Goal: Find specific page/section: Find specific page/section

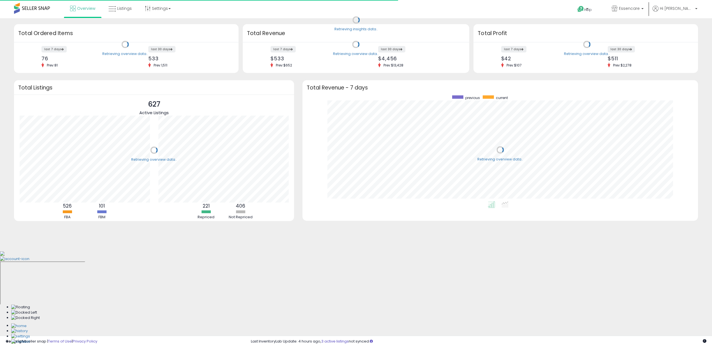
scroll to position [106, 384]
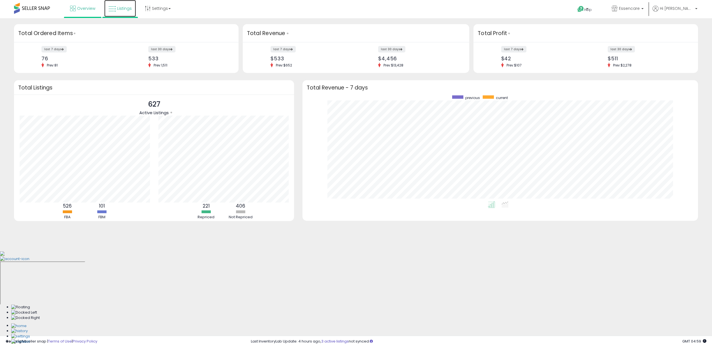
click at [130, 16] on link "Listings" at bounding box center [120, 8] width 32 height 17
click at [129, 13] on link "Listings" at bounding box center [120, 8] width 32 height 17
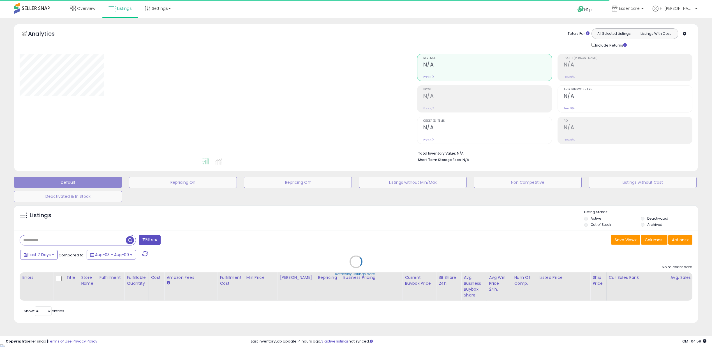
click at [85, 231] on div "Retrieving listings data.." at bounding box center [356, 266] width 692 height 128
click at [85, 239] on div "Retrieving listings data.." at bounding box center [356, 266] width 692 height 128
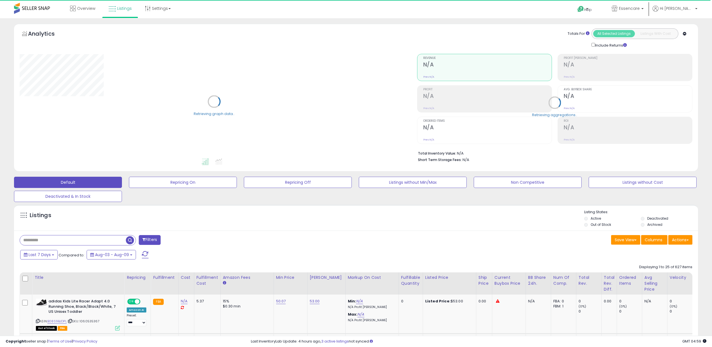
click at [88, 241] on input "text" at bounding box center [73, 240] width 106 height 10
click at [88, 241] on input "text" at bounding box center [105, 240] width 171 height 10
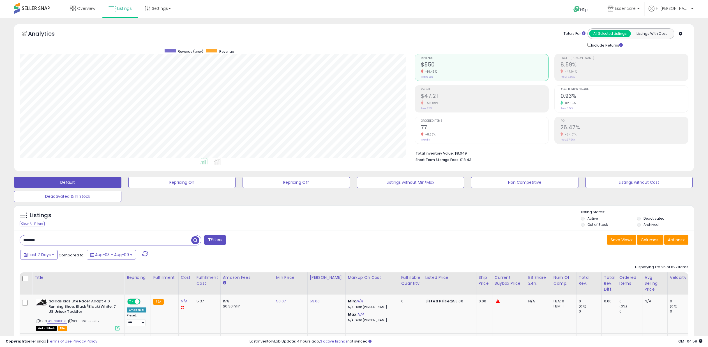
scroll to position [115, 395]
type input "**********"
